Goal: Task Accomplishment & Management: Manage account settings

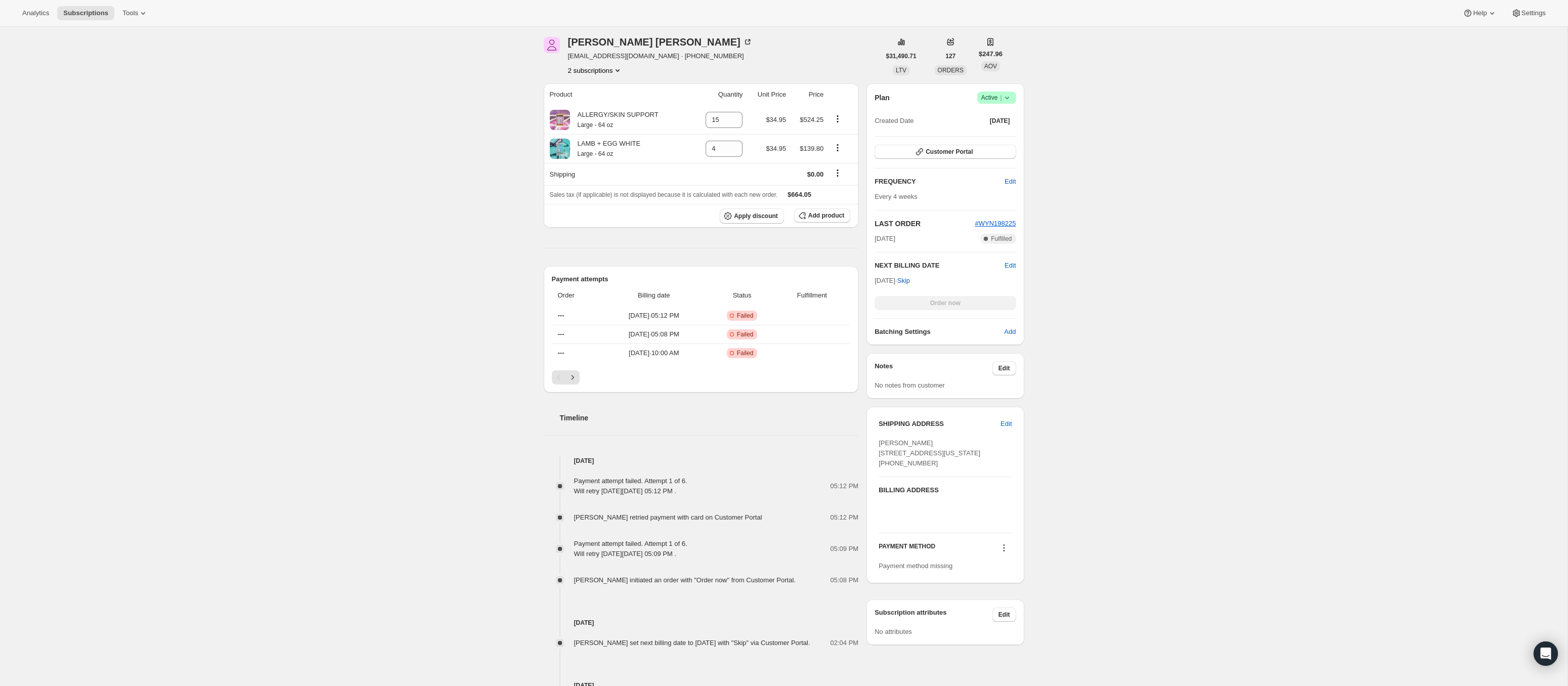
scroll to position [231, 0]
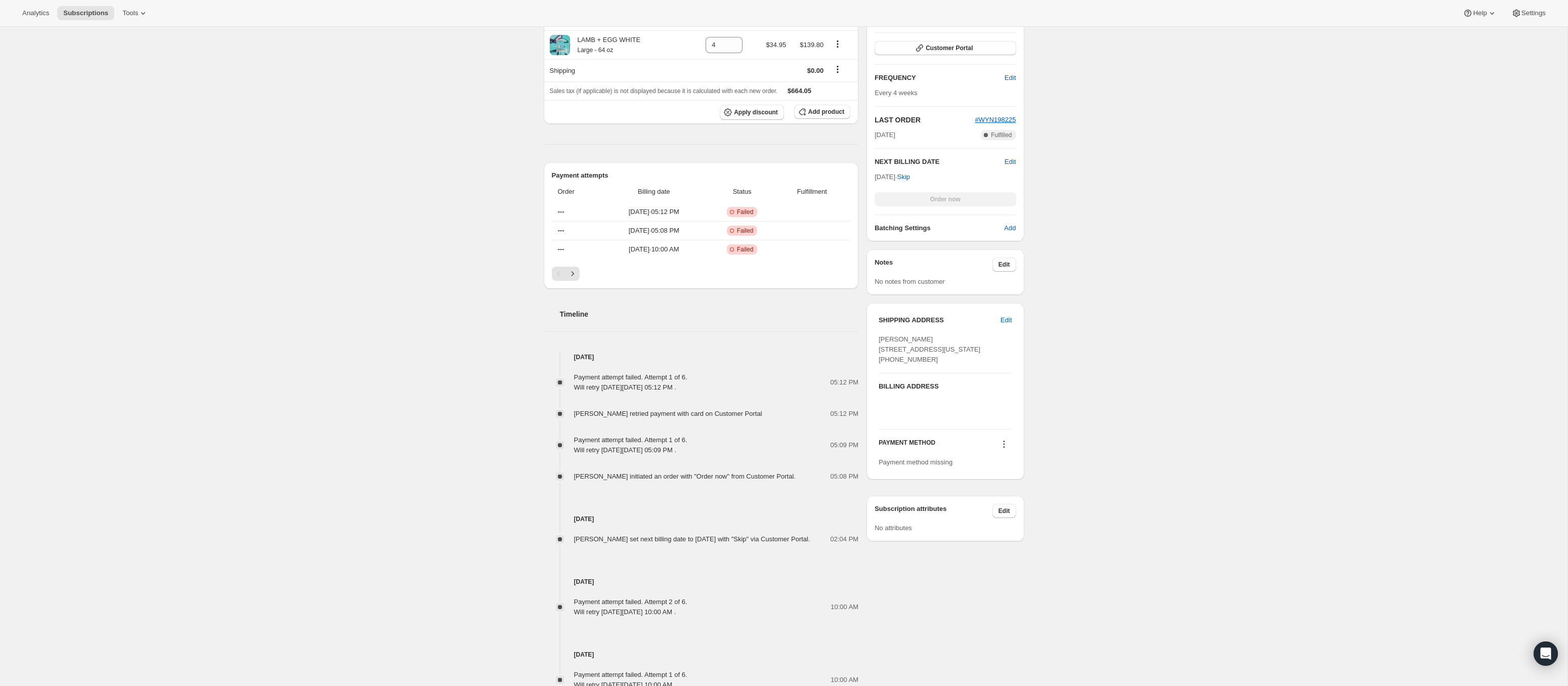
click at [1001, 449] on icon at bounding box center [1004, 444] width 10 height 10
click at [1005, 449] on icon at bounding box center [1004, 444] width 10 height 10
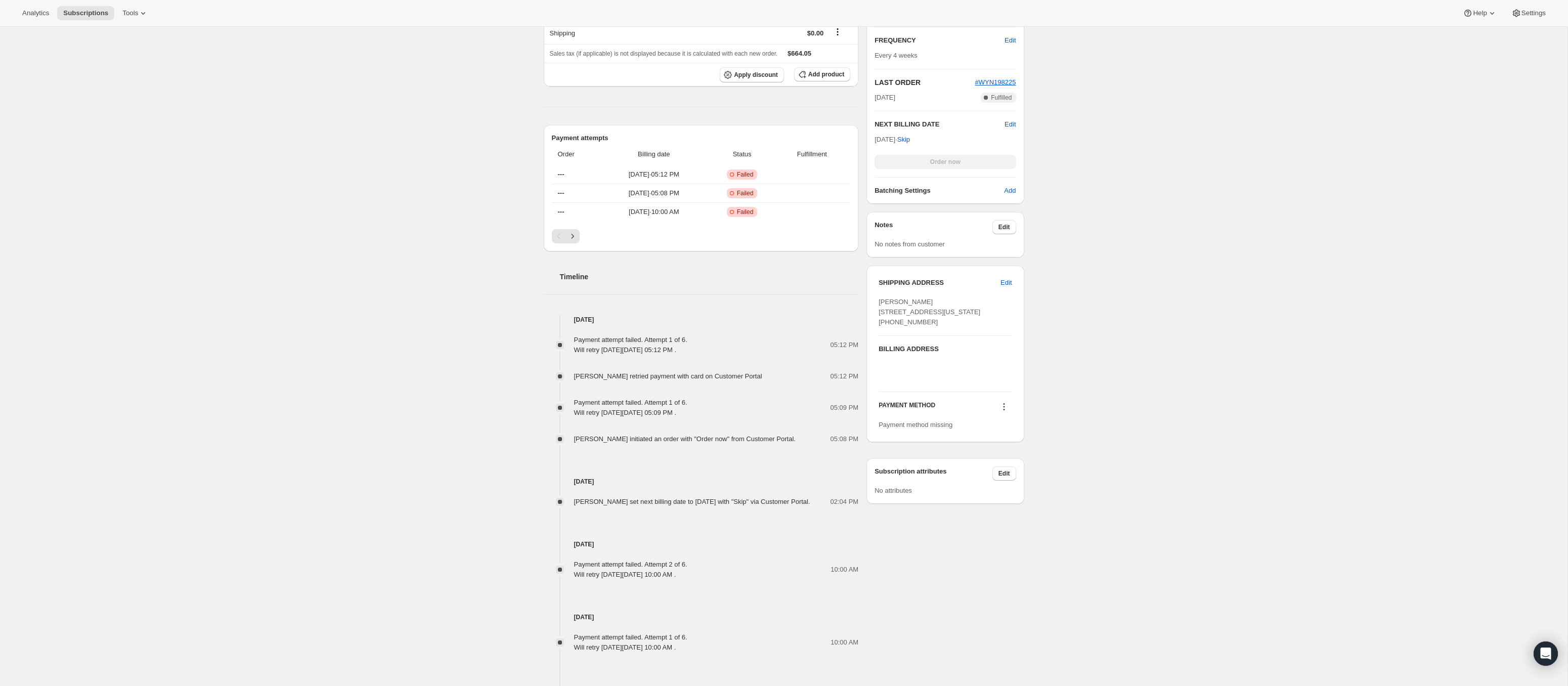
scroll to position [368, 0]
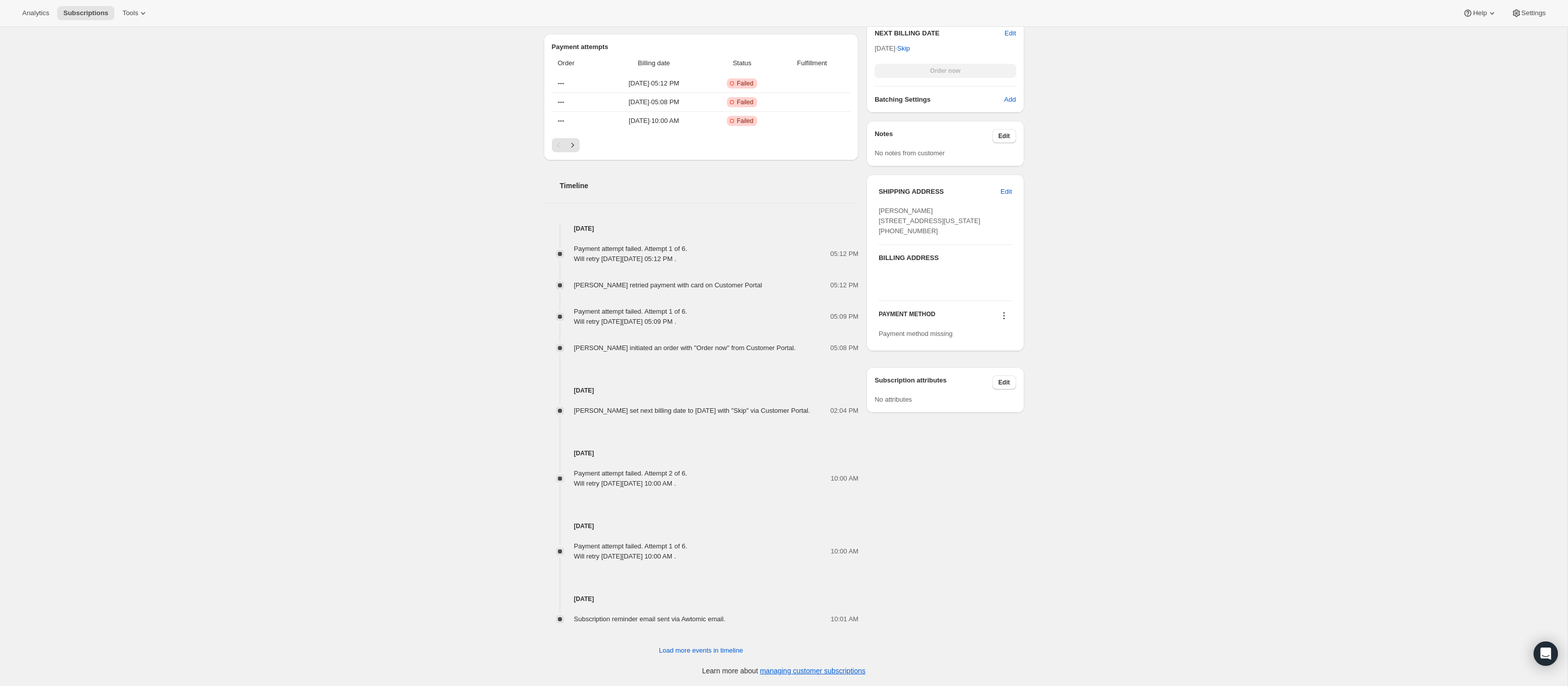
click at [1006, 321] on icon at bounding box center [1004, 315] width 10 height 10
click at [1023, 376] on span "Add credit card" at bounding box center [1002, 381] width 69 height 10
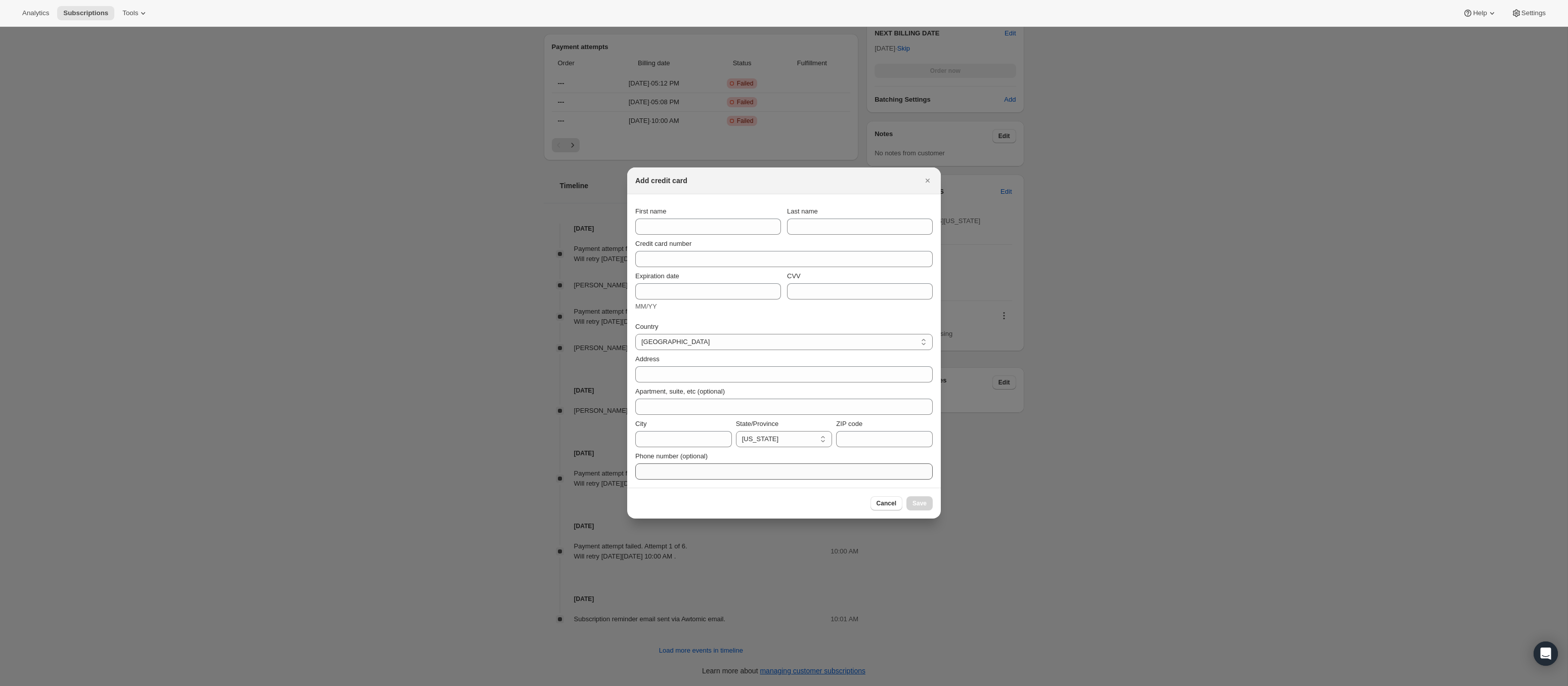
click at [894, 505] on span "Cancel" at bounding box center [886, 503] width 19 height 8
